Goal: Task Accomplishment & Management: Manage account settings

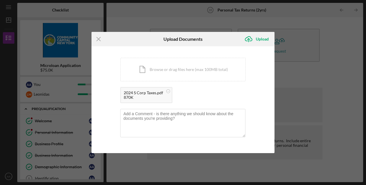
scroll to position [252, 0]
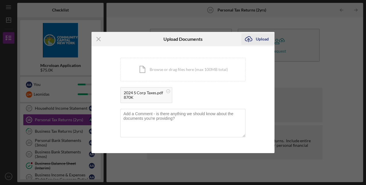
click at [266, 38] on div "Upload" at bounding box center [262, 38] width 13 height 11
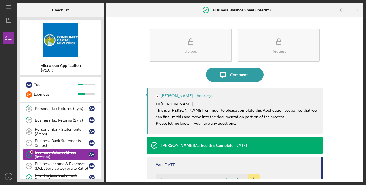
scroll to position [179, 0]
click at [7, 178] on icon "AA" at bounding box center [8, 176] width 11 height 14
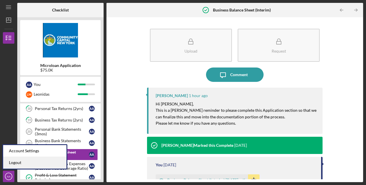
click at [15, 164] on link "Logout" at bounding box center [34, 163] width 63 height 12
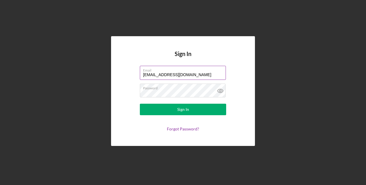
click at [207, 72] on input "eldominicanorestaurant@gmail.com" at bounding box center [183, 73] width 86 height 14
drag, startPoint x: 214, startPoint y: 74, endPoint x: 120, endPoint y: 68, distance: 94.2
click at [120, 68] on div "Sign In Email eldominicanorestaurant@gmail.com Password Sign In Forgot Password?" at bounding box center [183, 91] width 144 height 110
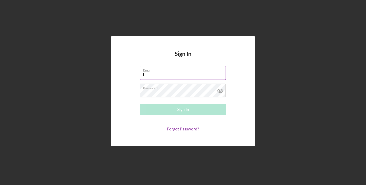
type input "Leonidasmarte1954@gmail.com"
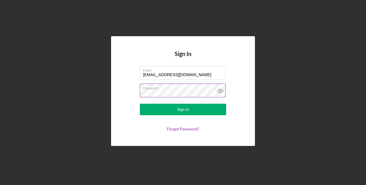
click at [222, 91] on icon at bounding box center [219, 91] width 5 height 4
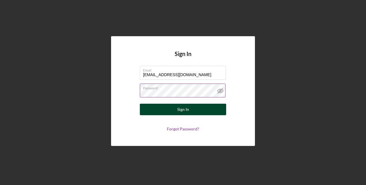
click at [204, 112] on button "Sign In" at bounding box center [183, 109] width 86 height 11
